Goal: Transaction & Acquisition: Purchase product/service

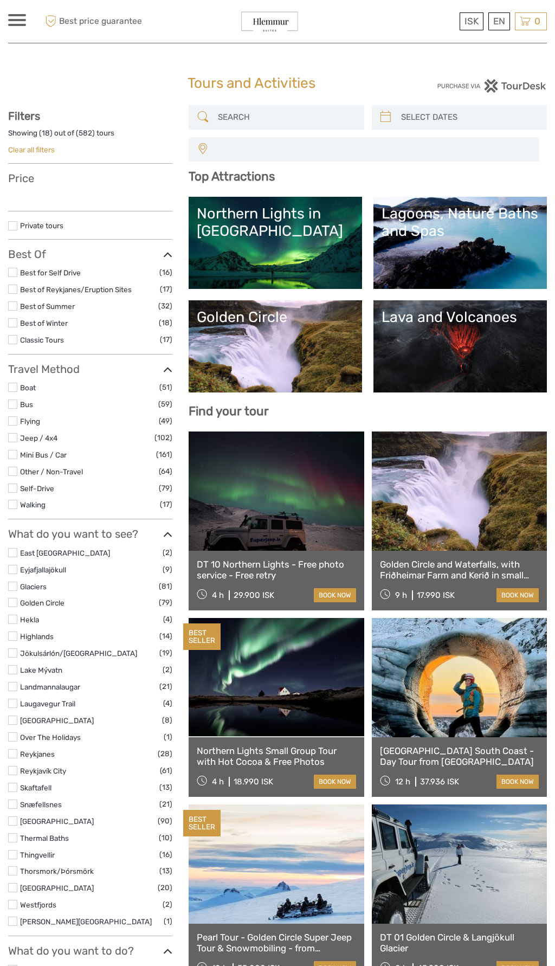
click at [322, 254] on link "Northern Lights in [GEOGRAPHIC_DATA]" at bounding box center [275, 243] width 157 height 76
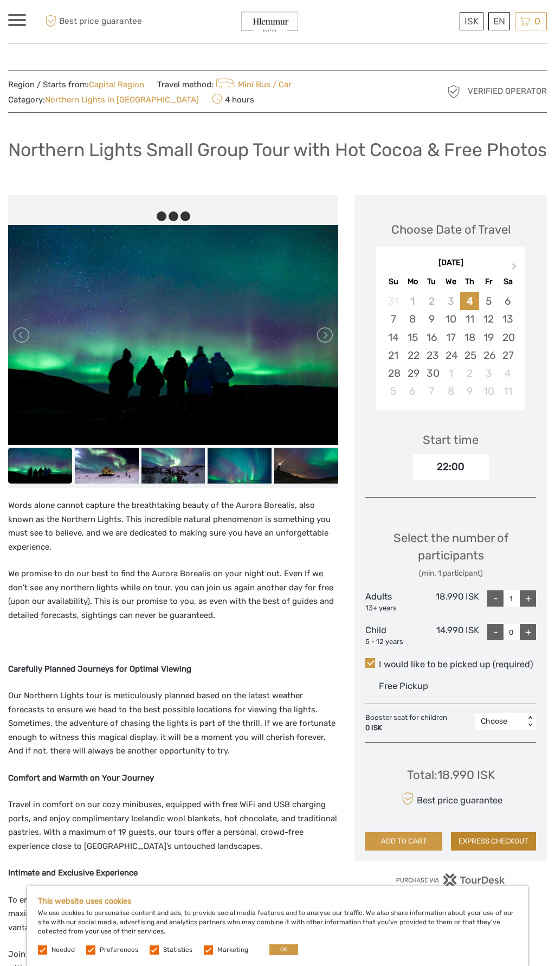
click at [504, 850] on button "EXPRESS CHECKOUT" at bounding box center [493, 841] width 85 height 18
